Goal: Navigation & Orientation: Understand site structure

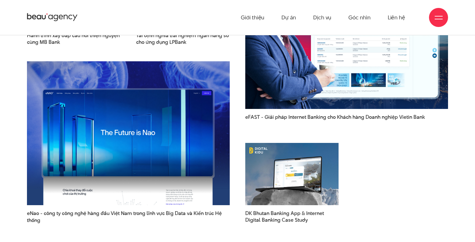
scroll to position [842, 0]
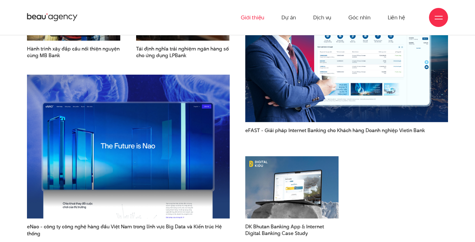
click at [250, 16] on link "Giới thiệu" at bounding box center [252, 17] width 23 height 35
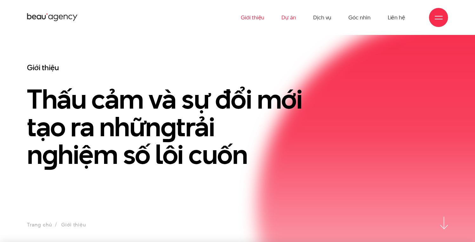
click at [292, 18] on link "Dự án" at bounding box center [289, 17] width 15 height 35
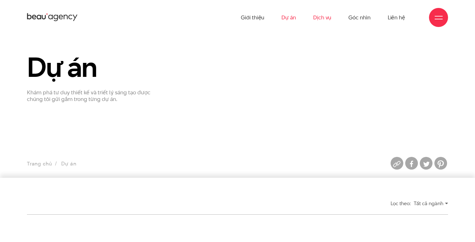
click at [329, 16] on link "Dịch vụ" at bounding box center [322, 17] width 18 height 35
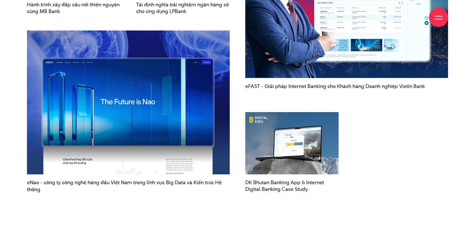
scroll to position [1578, 0]
